Goal: Go to known website: Go to known website

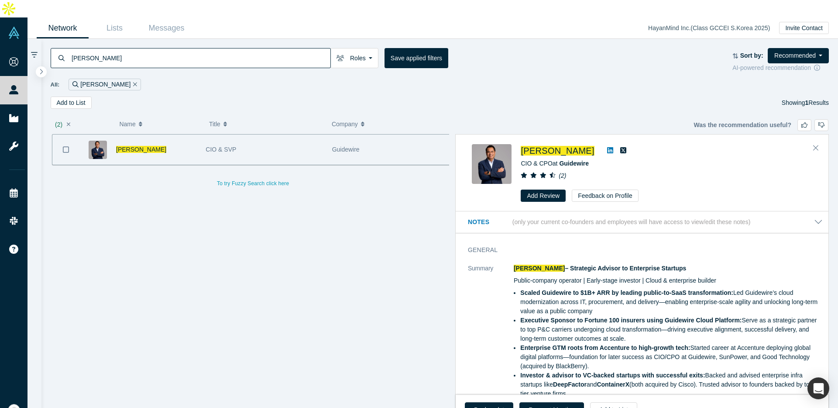
scroll to position [0, 2]
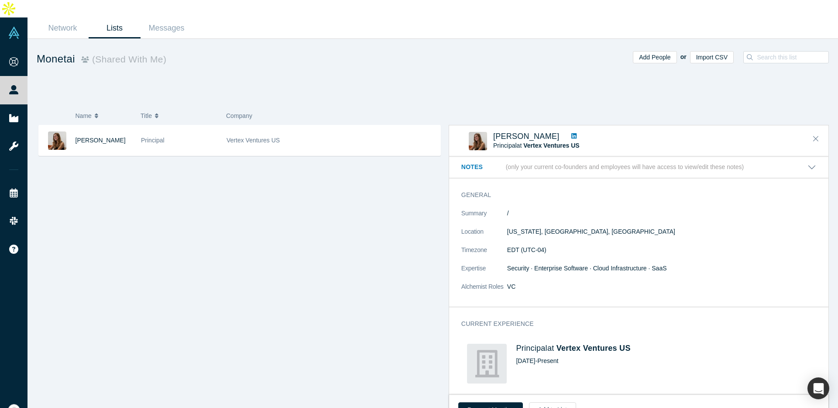
scroll to position [34, 0]
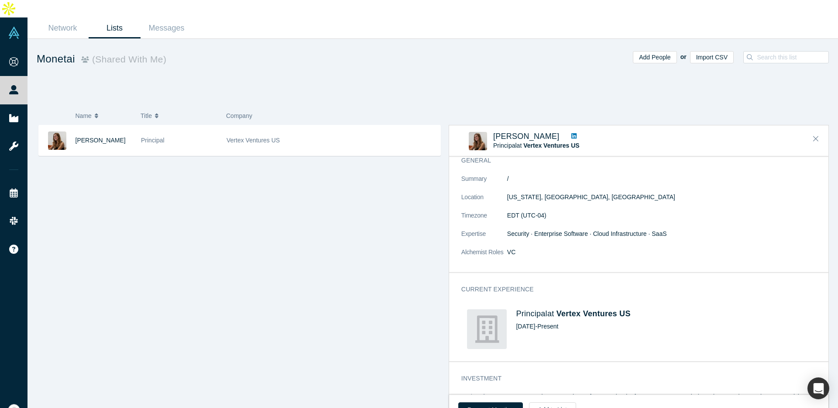
click at [457, 73] on div "Add People or Import CSV" at bounding box center [631, 75] width 396 height 49
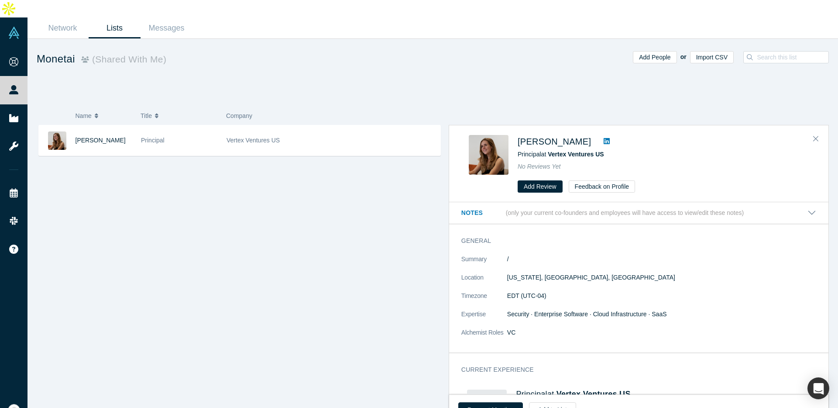
scroll to position [0, 0]
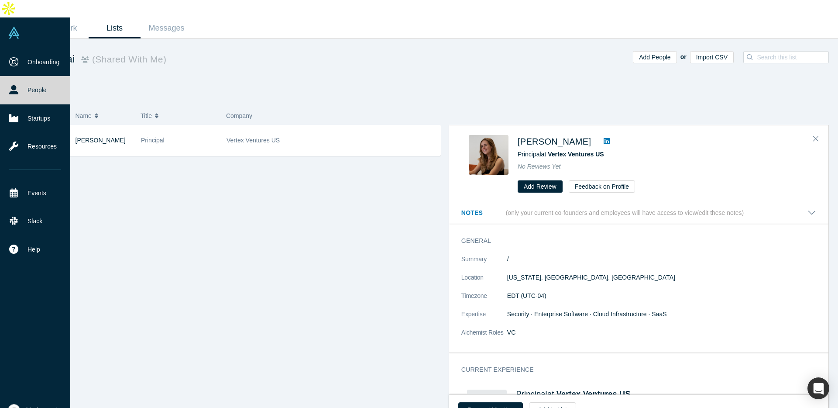
click at [18, 85] on icon at bounding box center [13, 89] width 9 height 9
